Goal: Navigation & Orientation: Find specific page/section

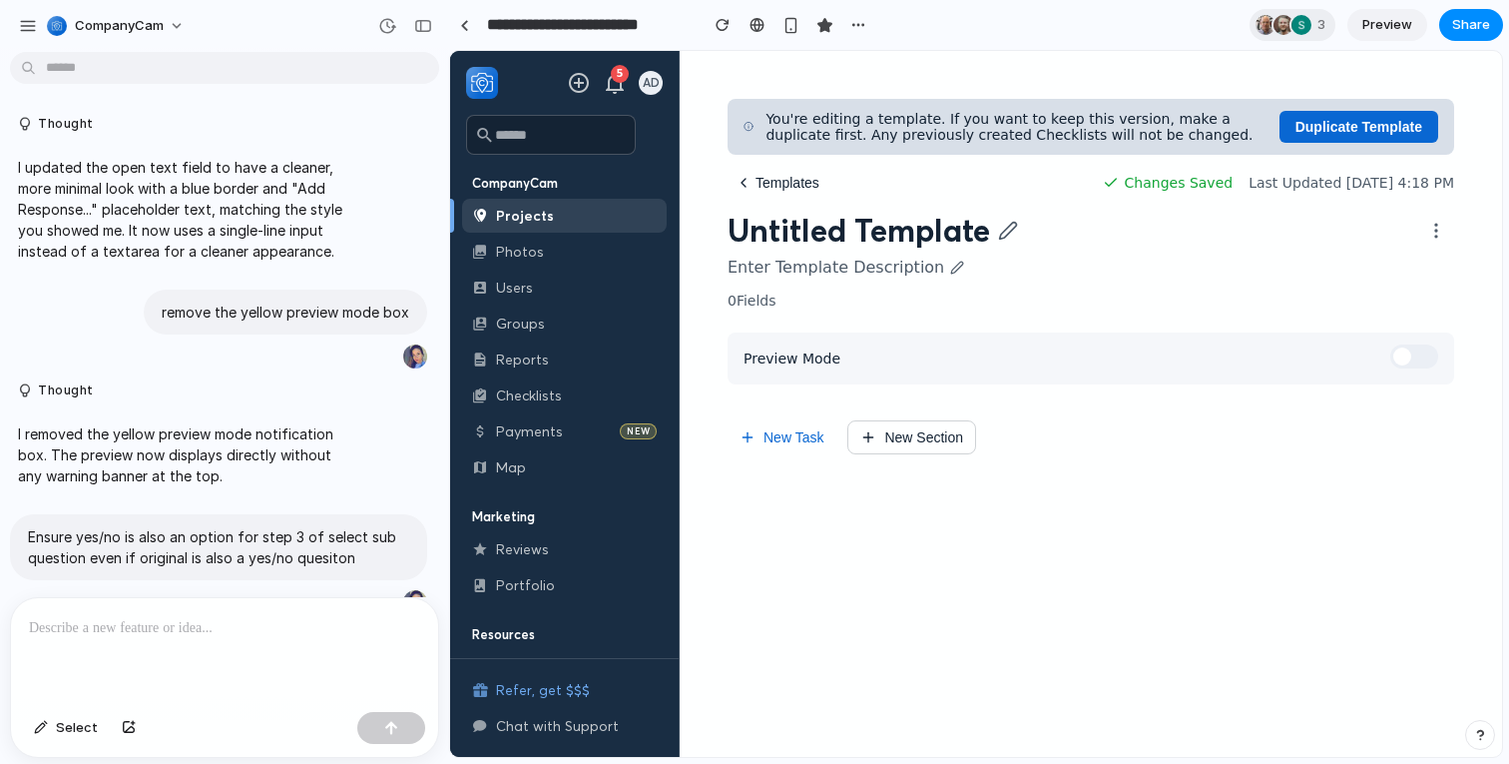
scroll to position [8974, 0]
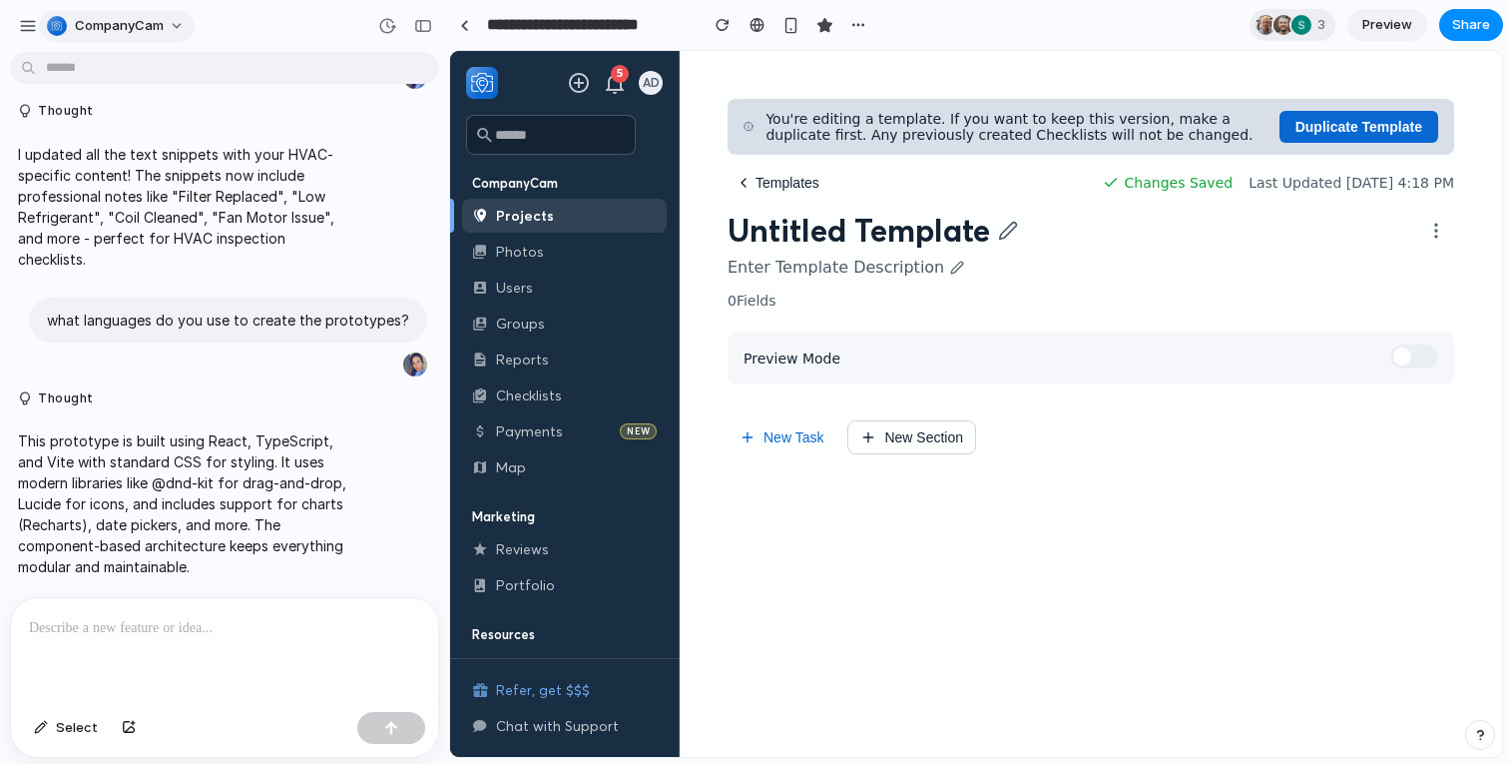
click at [85, 29] on span "CompanyCam" at bounding box center [119, 26] width 89 height 20
click at [26, 22] on div "Settings Invite members Change theme Sign out" at bounding box center [754, 382] width 1509 height 764
click at [26, 22] on div "button" at bounding box center [28, 26] width 18 height 18
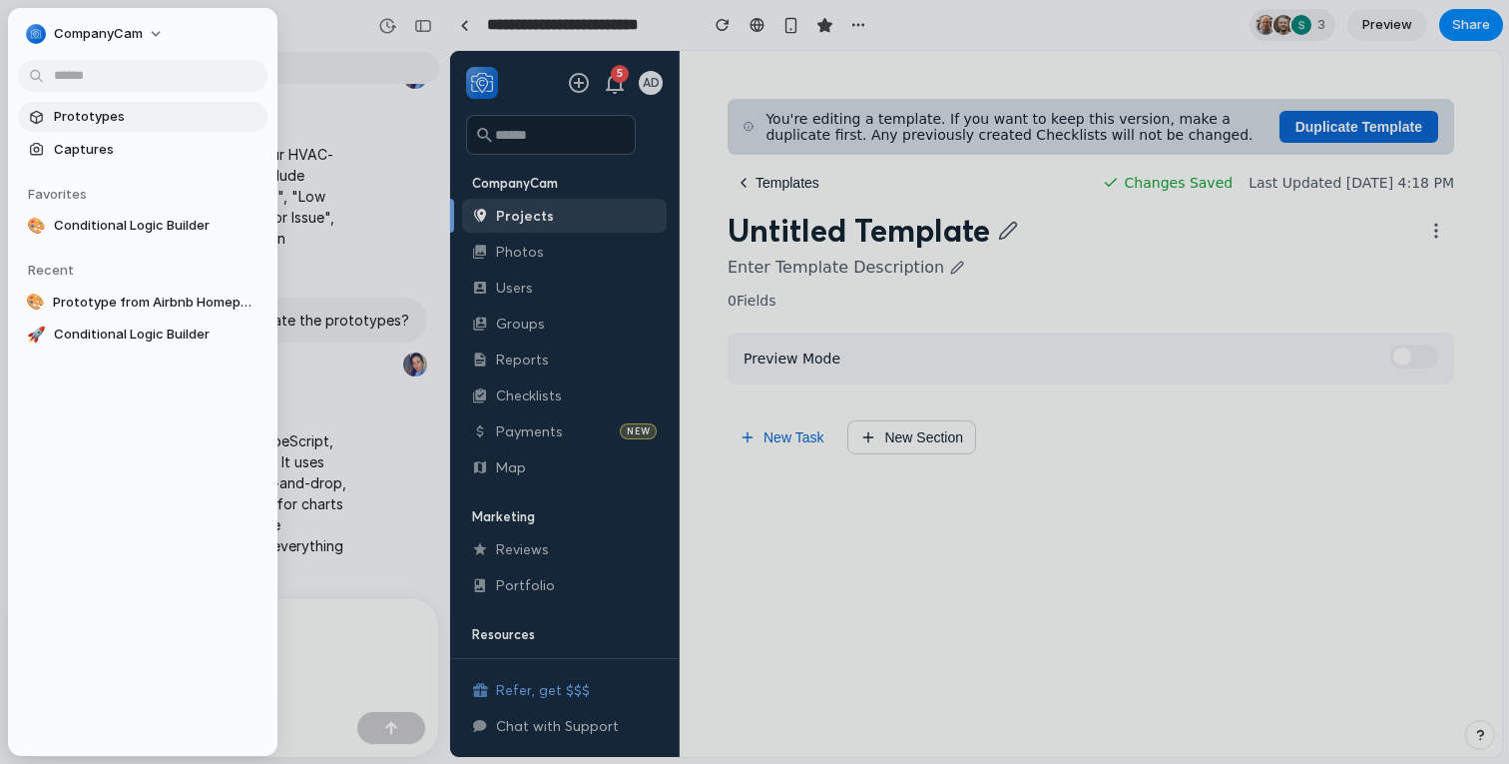
click at [76, 108] on span "Prototypes" at bounding box center [157, 117] width 206 height 20
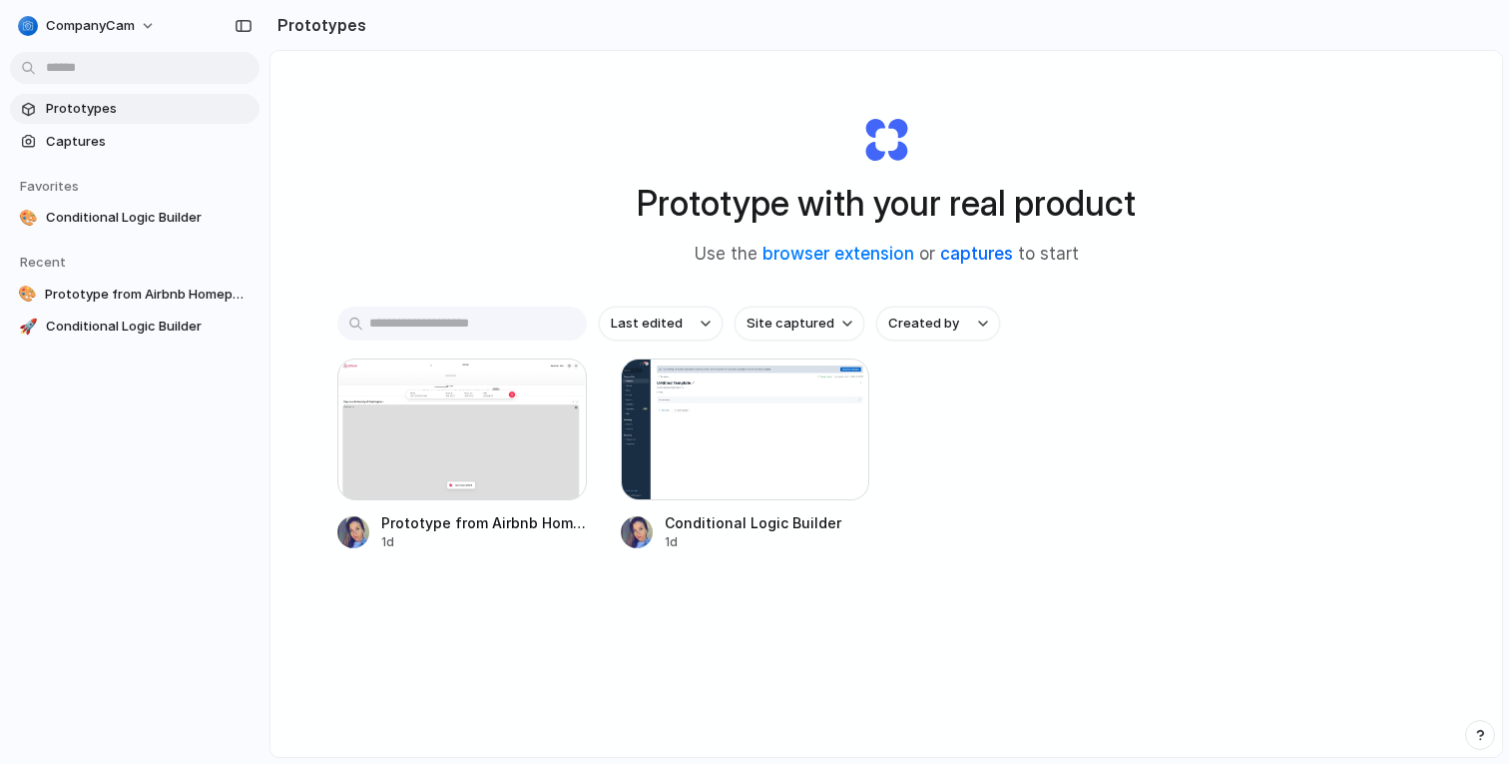
click at [977, 253] on link "captures" at bounding box center [976, 254] width 73 height 20
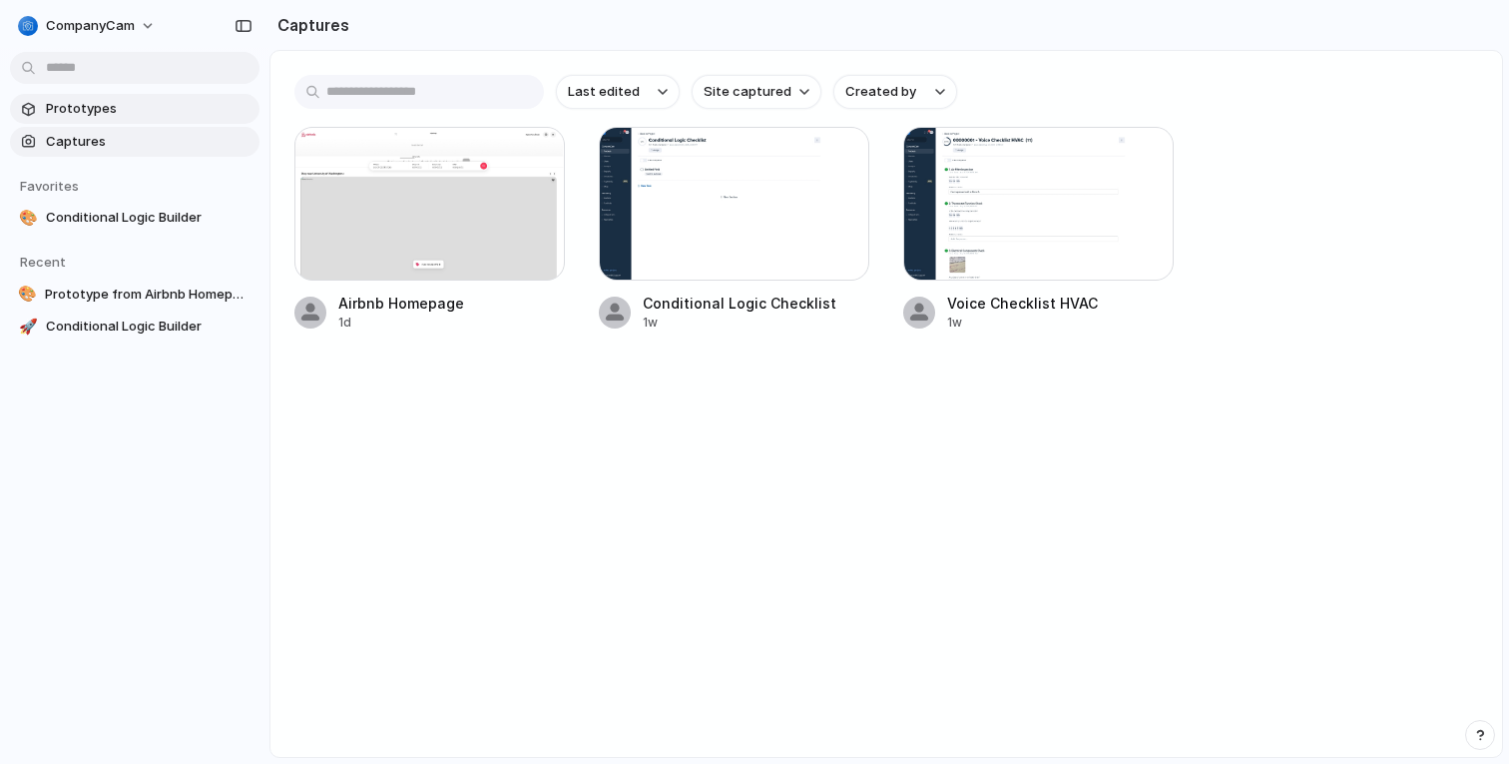
click at [137, 113] on span "Prototypes" at bounding box center [149, 109] width 206 height 20
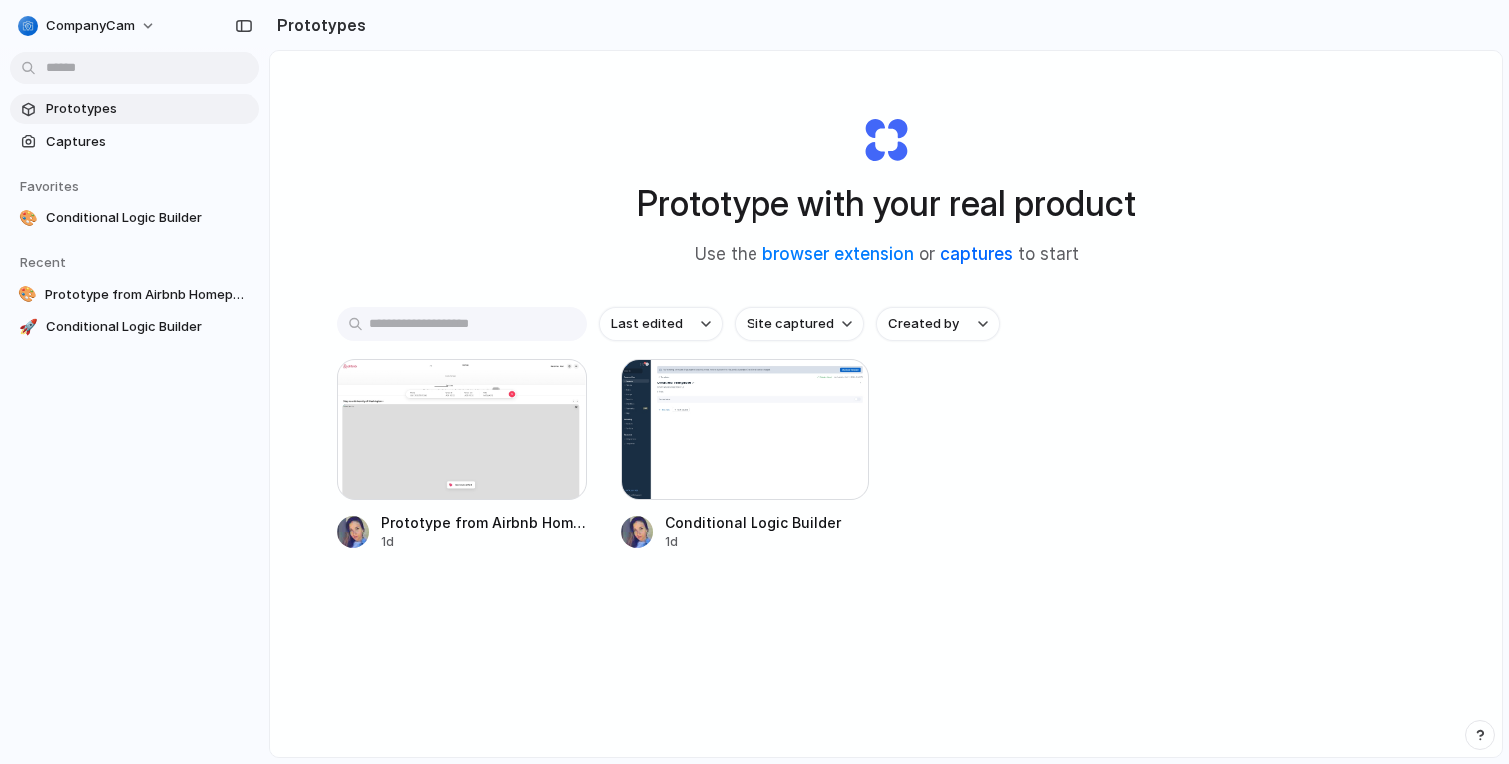
click at [978, 255] on link "captures" at bounding box center [976, 254] width 73 height 20
click at [781, 327] on span "Site captured" at bounding box center [791, 323] width 88 height 20
click at [1006, 398] on div "All sites airbnb.com companycam.com" at bounding box center [754, 382] width 1509 height 764
click at [120, 153] on link "Captures" at bounding box center [135, 142] width 250 height 30
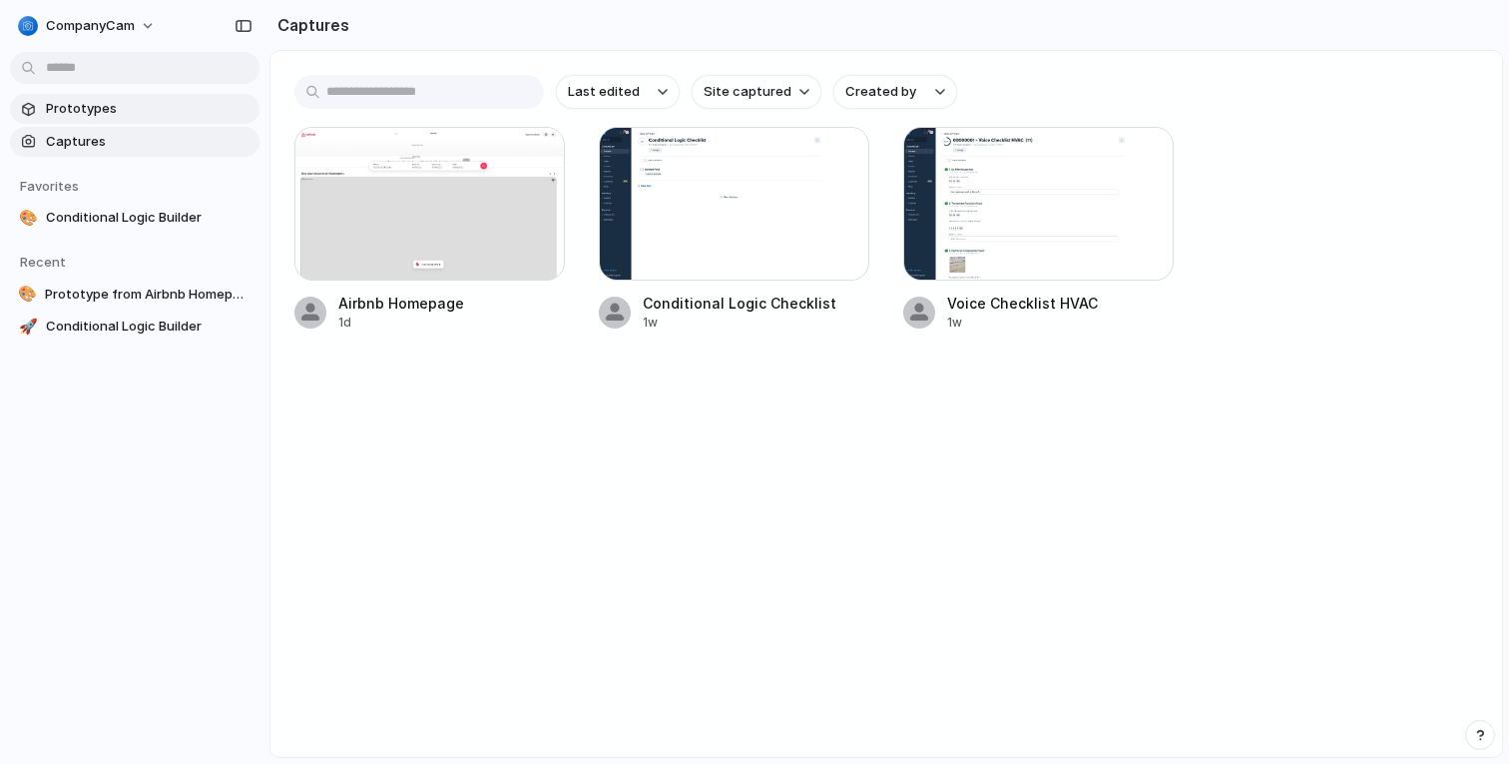
click at [102, 101] on span "Prototypes" at bounding box center [149, 109] width 206 height 20
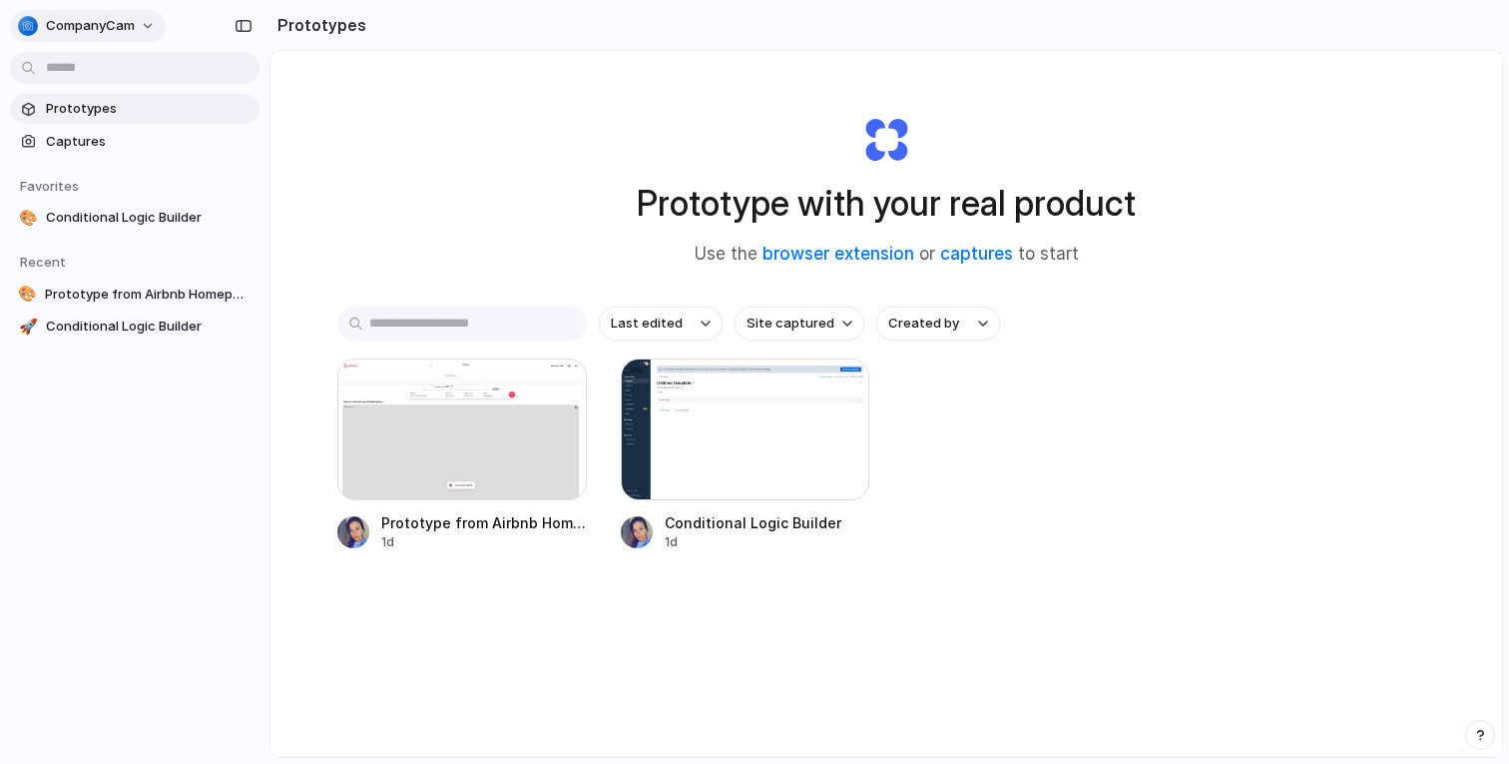
click at [135, 34] on button "CompanyCam" at bounding box center [88, 26] width 156 height 32
click at [513, 137] on div "Settings Invite members Change theme Sign out" at bounding box center [754, 382] width 1509 height 764
